Goal: Navigation & Orientation: Find specific page/section

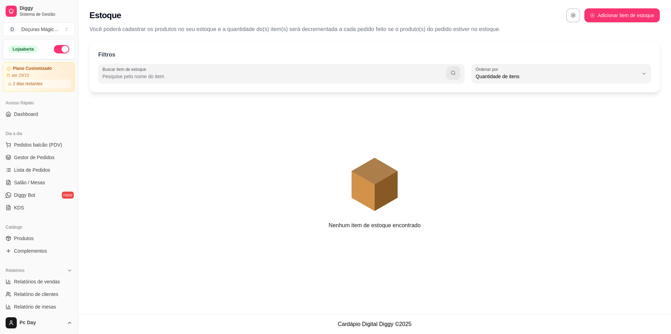
select select "QUANTITY_ORDER"
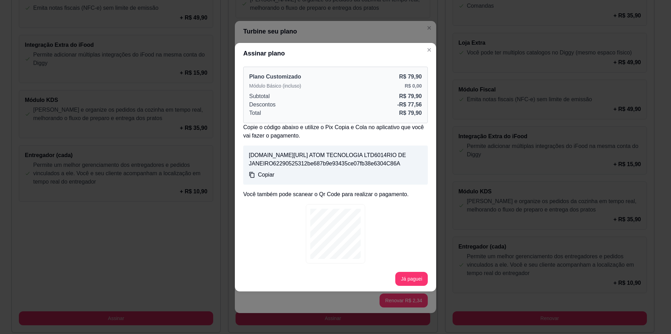
scroll to position [266, 0]
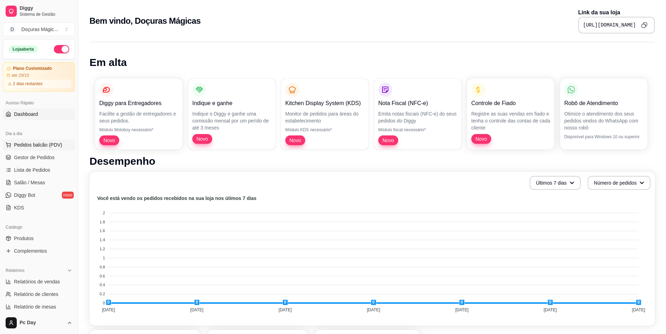
click at [33, 145] on span "Pedidos balcão (PDV)" at bounding box center [38, 145] width 48 height 7
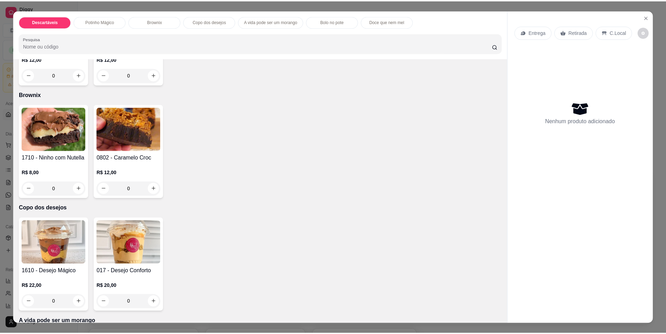
scroll to position [201, 0]
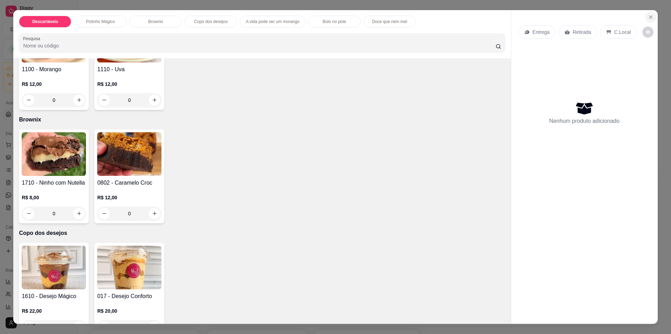
click at [647, 21] on button "Close" at bounding box center [650, 17] width 11 height 11
